Goal: Task Accomplishment & Management: Manage account settings

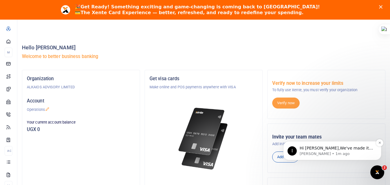
click at [327, 147] on p "Hi [PERSON_NAME],We've made it easier to get support! Use this chat to connect …" at bounding box center [337, 149] width 75 height 6
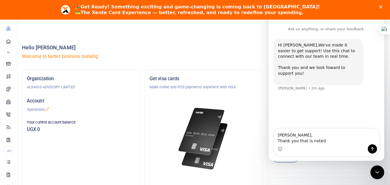
type textarea "Alright Ibrahim, Thank you that is noted."
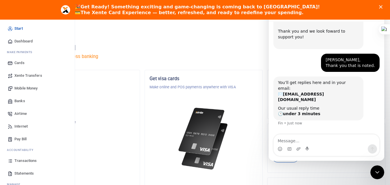
scroll to position [39, 0]
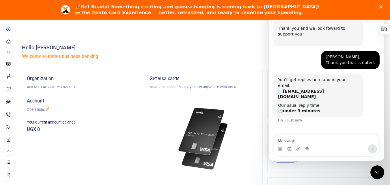
click at [178, 42] on div "Hello SAM WANELOBA Welcome to better business banking" at bounding box center [204, 53] width 364 height 33
click at [383, 7] on polygon "Close" at bounding box center [380, 6] width 3 height 3
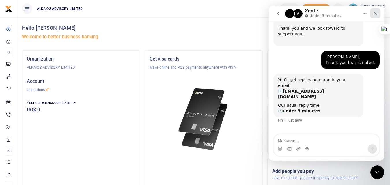
click at [374, 12] on icon "Close" at bounding box center [375, 13] width 5 height 5
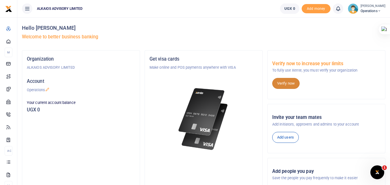
click at [292, 82] on link "Verify now" at bounding box center [285, 83] width 27 height 11
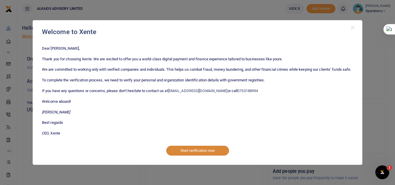
click at [210, 153] on button "Start verification now" at bounding box center [197, 151] width 63 height 10
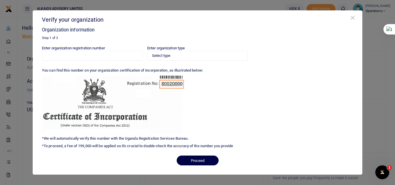
click at [352, 19] on button "Close" at bounding box center [353, 18] width 6 height 6
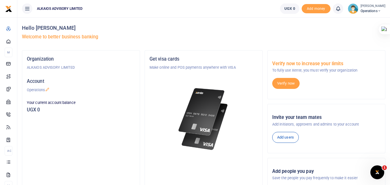
click at [380, 11] on icon at bounding box center [379, 11] width 3 height 4
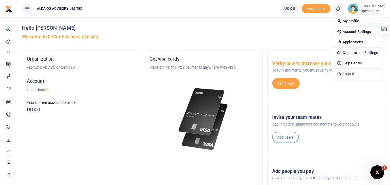
click at [353, 19] on link "My profile" at bounding box center [358, 21] width 51 height 8
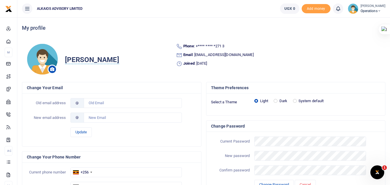
click at [48, 60] on img at bounding box center [42, 59] width 31 height 32
click at [53, 69] on icon at bounding box center [52, 69] width 4 height 4
click at [51, 67] on icon at bounding box center [52, 69] width 4 height 4
click at [40, 60] on img at bounding box center [42, 59] width 31 height 32
click at [53, 68] on icon at bounding box center [52, 69] width 4 height 4
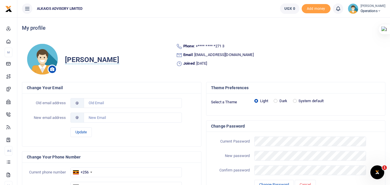
click at [53, 68] on icon at bounding box center [52, 69] width 4 height 4
drag, startPoint x: 53, startPoint y: 68, endPoint x: 84, endPoint y: 63, distance: 31.3
click at [84, 63] on div "Sam Waneloba" at bounding box center [99, 59] width 145 height 32
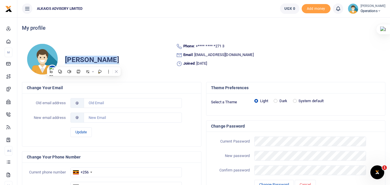
click at [94, 58] on span "Sam Waneloba" at bounding box center [92, 60] width 54 height 8
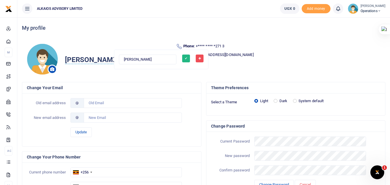
click at [51, 59] on img at bounding box center [42, 59] width 31 height 32
click at [50, 66] on span at bounding box center [52, 69] width 9 height 9
click at [51, 67] on span at bounding box center [52, 69] width 9 height 9
click at [43, 60] on img at bounding box center [42, 59] width 31 height 32
click at [46, 70] on img at bounding box center [42, 59] width 31 height 32
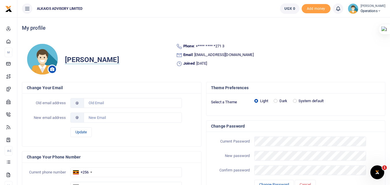
click at [53, 69] on icon at bounding box center [52, 69] width 4 height 4
click at [49, 55] on img at bounding box center [42, 59] width 31 height 32
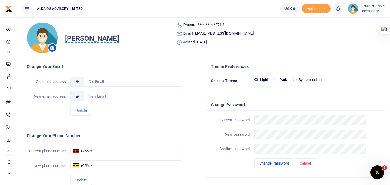
scroll to position [12, 0]
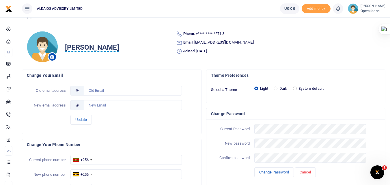
click at [380, 11] on icon at bounding box center [379, 11] width 3 height 4
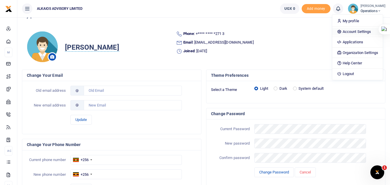
click at [357, 33] on link "Account Settings" at bounding box center [358, 32] width 51 height 8
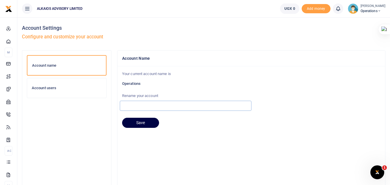
click at [133, 104] on input "text" at bounding box center [186, 106] width 132 height 10
type input "ALKAIOS ADVISORY LIMITED"
click at [141, 123] on button "Save" at bounding box center [140, 123] width 37 height 10
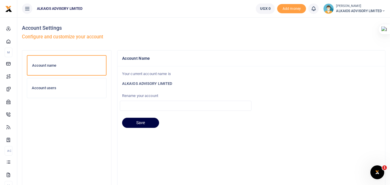
click at [49, 89] on h6 "Account users" at bounding box center [67, 88] width 70 height 5
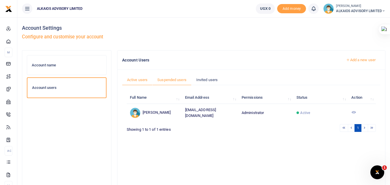
click at [170, 77] on link "Suspended users" at bounding box center [172, 80] width 39 height 11
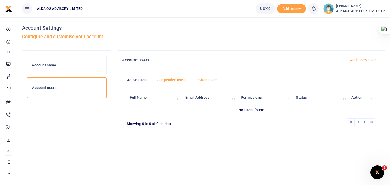
click at [204, 80] on link "Invited users" at bounding box center [207, 80] width 31 height 11
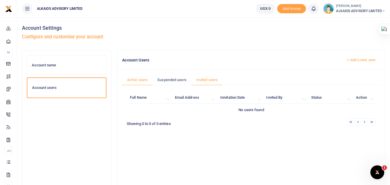
click at [145, 81] on link "Active users" at bounding box center [137, 80] width 30 height 11
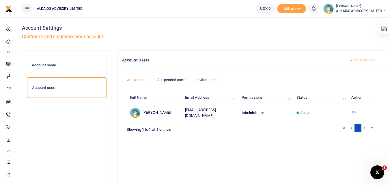
click at [354, 113] on icon at bounding box center [354, 112] width 5 height 5
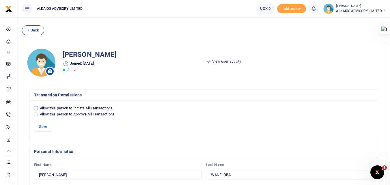
click at [36, 108] on input "Allow this person to Initiate All Transactions" at bounding box center [36, 108] width 4 height 4
checkbox input "true"
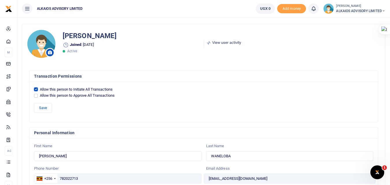
scroll to position [18, 0]
click at [34, 97] on input "Allow this person to Approve All Transactions" at bounding box center [36, 96] width 4 height 4
checkbox input "true"
click at [42, 109] on button "Save" at bounding box center [43, 108] width 18 height 10
click at [383, 10] on icon at bounding box center [383, 11] width 3 height 4
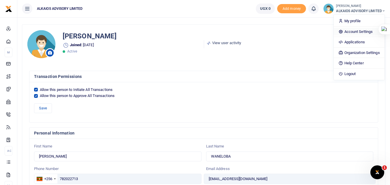
click at [354, 31] on link "Account Settings" at bounding box center [359, 32] width 51 height 8
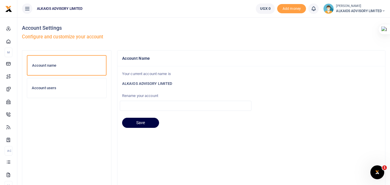
click at [46, 88] on h6 "Account users" at bounding box center [67, 88] width 70 height 5
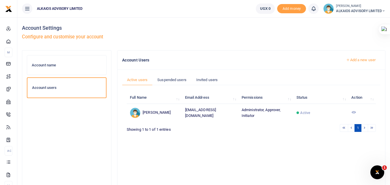
click at [354, 112] on icon at bounding box center [354, 112] width 5 height 5
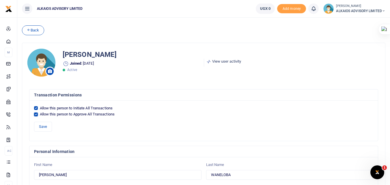
click at [37, 115] on input "Allow this person to Approve All Transactions" at bounding box center [36, 115] width 4 height 4
checkbox input "false"
click at [44, 126] on button "Save" at bounding box center [43, 127] width 18 height 10
click at [371, 10] on span "ALKAIOS ADVISORY LIMITED" at bounding box center [360, 10] width 49 height 5
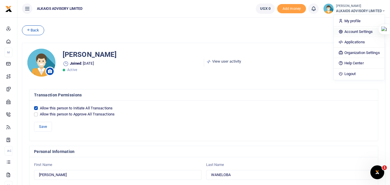
click at [359, 32] on link "Account Settings" at bounding box center [359, 32] width 51 height 8
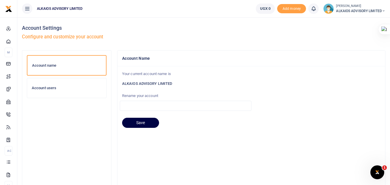
click at [41, 90] on h6 "Account users" at bounding box center [67, 88] width 70 height 5
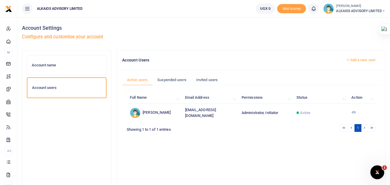
click at [362, 60] on link "Add a new user" at bounding box center [360, 60] width 39 height 10
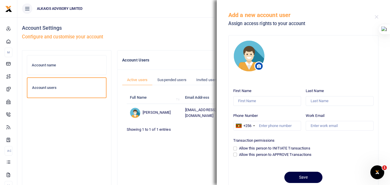
click at [238, 154] on div "Allow this person to APPROVE Transactions" at bounding box center [303, 155] width 140 height 6
click at [235, 155] on input "Allow this person to APPROVE Transactions" at bounding box center [235, 155] width 4 height 4
checkbox input "true"
click at [255, 103] on input "First Name" at bounding box center [267, 101] width 68 height 10
type input "[PERSON_NAME]"
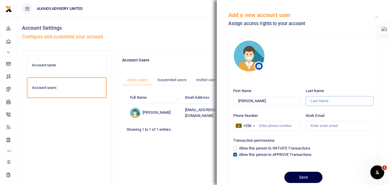
click at [316, 99] on input "Last Name" at bounding box center [340, 101] width 68 height 10
type input "ALADO"
click at [285, 125] on input "Phone Number" at bounding box center [267, 126] width 68 height 10
type input "782222929"
click at [315, 127] on input "Work Email" at bounding box center [340, 126] width 68 height 10
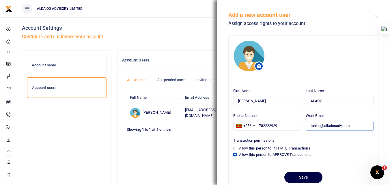
click at [342, 125] on input "toniaa@alkaiosadv,com" at bounding box center [340, 126] width 68 height 10
type input "[EMAIL_ADDRESS][DOMAIN_NAME]"
click at [303, 177] on button "Save" at bounding box center [304, 177] width 38 height 11
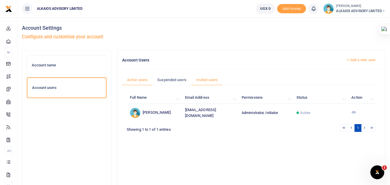
click at [206, 81] on link "Invited users" at bounding box center [207, 80] width 31 height 11
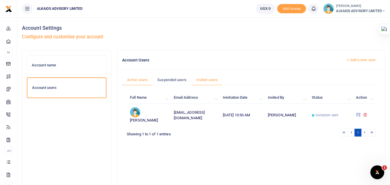
click at [143, 78] on link "Active users" at bounding box center [137, 80] width 30 height 11
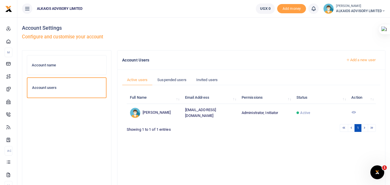
click at [355, 59] on link "Add a new user" at bounding box center [360, 60] width 39 height 10
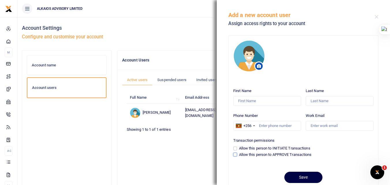
click at [236, 155] on input "Allow this person to APPROVE Transactions" at bounding box center [235, 155] width 4 height 4
checkbox input "true"
click at [257, 101] on input "First Name" at bounding box center [267, 101] width 68 height 10
type input "K"
type input "PETER"
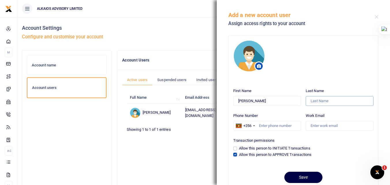
click at [317, 101] on input "Last Name" at bounding box center [340, 101] width 68 height 10
type input "KAKURU"
click at [280, 127] on input "Phone Number" at bounding box center [267, 126] width 68 height 10
type input "789925091"
click at [320, 125] on input "Work Email" at bounding box center [340, 126] width 68 height 10
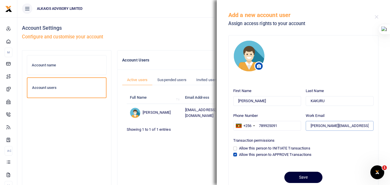
type input "peterk@akaiosadv.com"
click at [302, 178] on button "Save" at bounding box center [304, 177] width 38 height 11
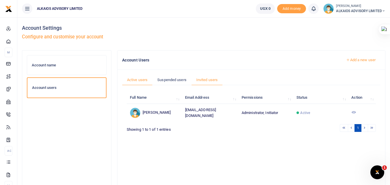
click at [212, 79] on link "Invited users" at bounding box center [207, 80] width 31 height 11
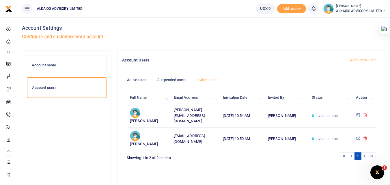
click at [60, 63] on h6 "Account name" at bounding box center [67, 65] width 70 height 5
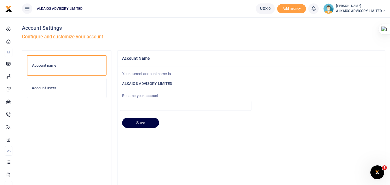
click at [27, 8] on icon at bounding box center [27, 8] width 6 height 6
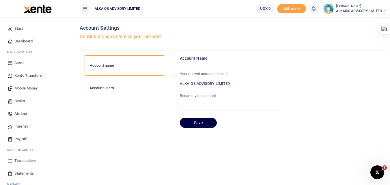
click at [115, 92] on div "Account users" at bounding box center [124, 88] width 79 height 20
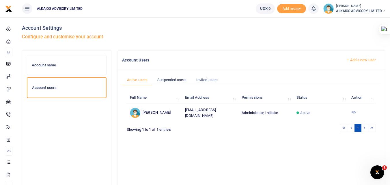
click at [29, 9] on icon at bounding box center [27, 8] width 6 height 6
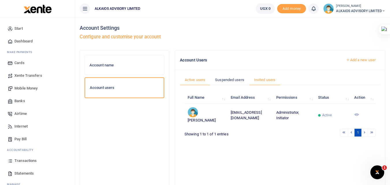
click at [265, 81] on link "Invited users" at bounding box center [264, 80] width 31 height 11
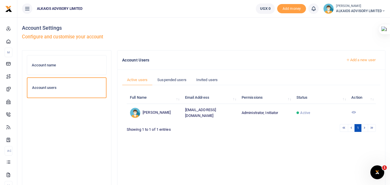
click at [329, 12] on img at bounding box center [329, 8] width 10 height 10
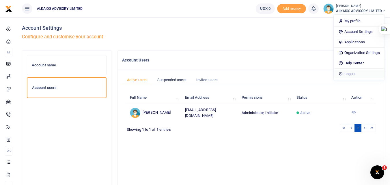
click at [350, 74] on link "Logout" at bounding box center [359, 74] width 51 height 8
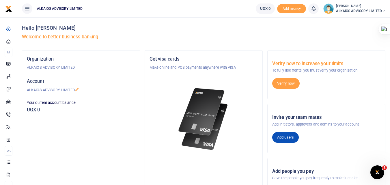
click at [286, 135] on link "Add users" at bounding box center [285, 137] width 27 height 11
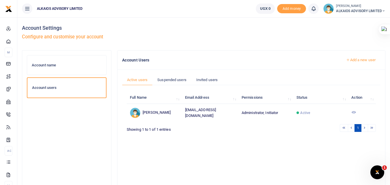
click at [357, 61] on link "Add a new user" at bounding box center [360, 60] width 39 height 10
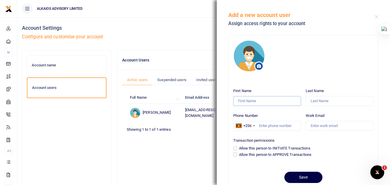
click at [256, 101] on input "First Name" at bounding box center [267, 101] width 68 height 10
type input "MUSA"
click at [322, 99] on input "Last Name" at bounding box center [340, 101] width 68 height 10
type input "WAMALA"
click at [311, 127] on input "Work Email" at bounding box center [340, 126] width 68 height 10
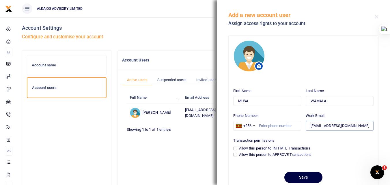
click at [327, 126] on input "musaw@akaiosadv.com" at bounding box center [340, 126] width 68 height 10
type input "musaw@alkaiosadv.com"
click at [235, 154] on input "Allow this person to APPROVE Transactions" at bounding box center [235, 155] width 4 height 4
checkbox input "true"
click at [269, 128] on input "Phone Number" at bounding box center [267, 126] width 68 height 10
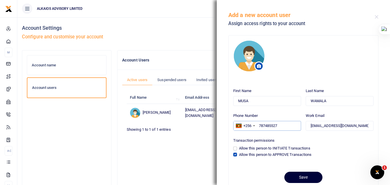
type input "787485527"
click at [308, 177] on button "Save" at bounding box center [304, 177] width 38 height 11
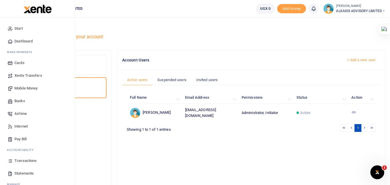
click at [20, 28] on span "Start" at bounding box center [18, 29] width 8 height 6
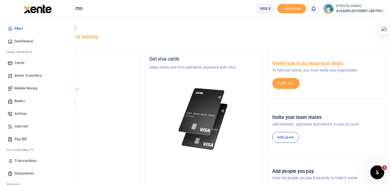
click at [22, 39] on span "Dashboard" at bounding box center [23, 41] width 18 height 6
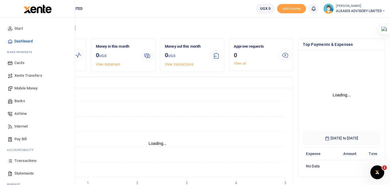
click at [32, 89] on span "Mobile Money" at bounding box center [25, 89] width 23 height 6
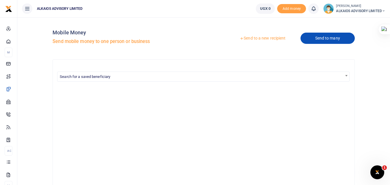
click at [330, 42] on link "Send to many" at bounding box center [328, 38] width 54 height 11
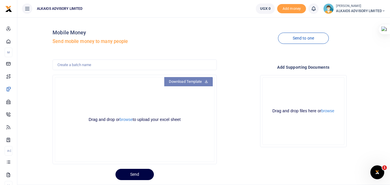
click at [194, 83] on link "Download Template" at bounding box center [188, 81] width 49 height 9
click at [127, 120] on button "browse" at bounding box center [126, 120] width 13 height 4
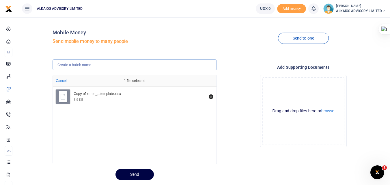
click at [93, 68] on input "text" at bounding box center [135, 65] width 164 height 11
type input "F"
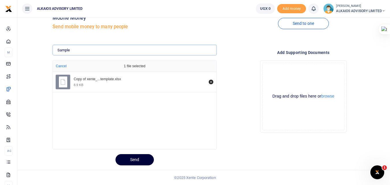
type input "Sample"
click at [126, 160] on button "Send" at bounding box center [135, 159] width 38 height 11
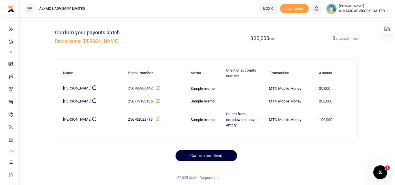
scroll to position [0, 0]
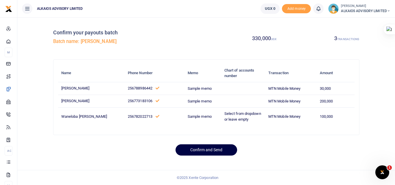
click at [235, 121] on td "Select from dropdown or leave empty" at bounding box center [243, 117] width 44 height 18
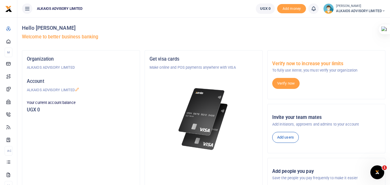
click at [314, 7] on icon at bounding box center [314, 8] width 6 height 6
